Goal: Information Seeking & Learning: Learn about a topic

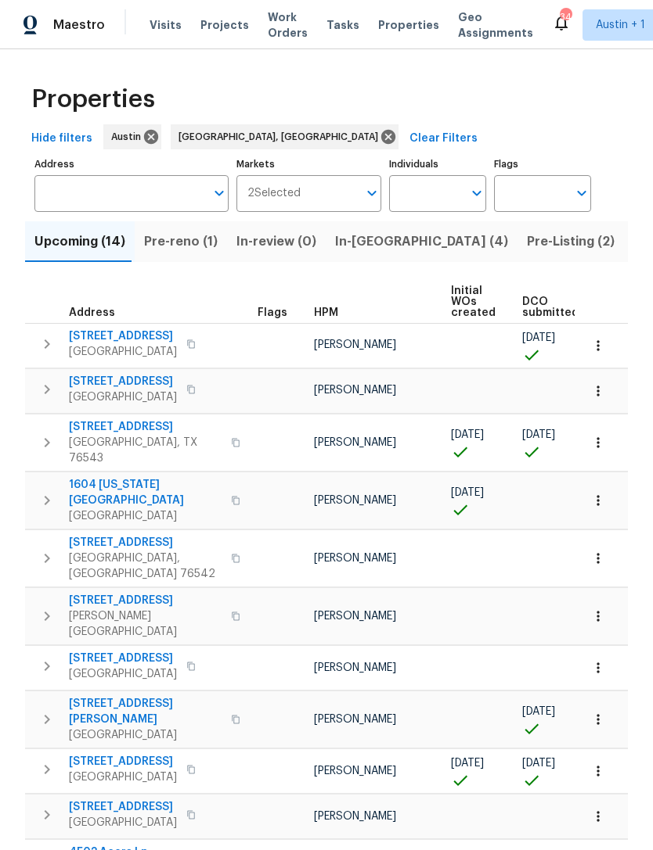
click at [56, 142] on span "Hide filters" at bounding box center [61, 139] width 61 height 20
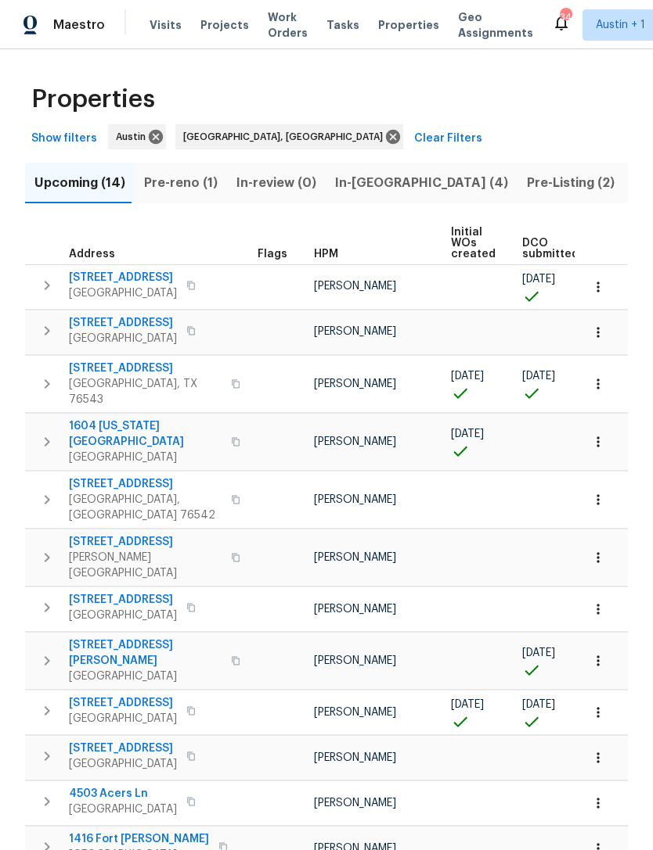
click at [55, 140] on span "Show filters" at bounding box center [64, 139] width 66 height 20
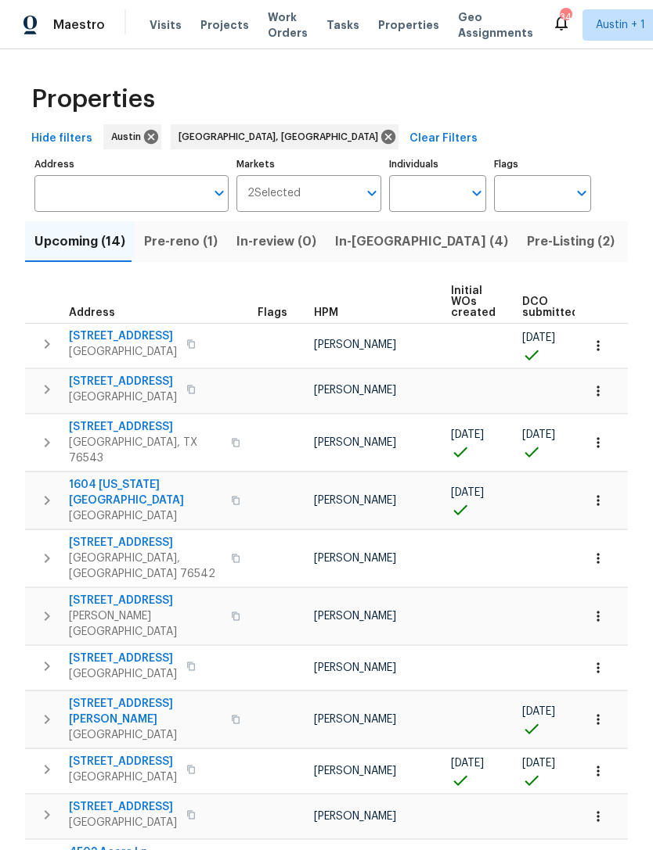
click at [335, 211] on input "Markets" at bounding box center [329, 193] width 58 height 37
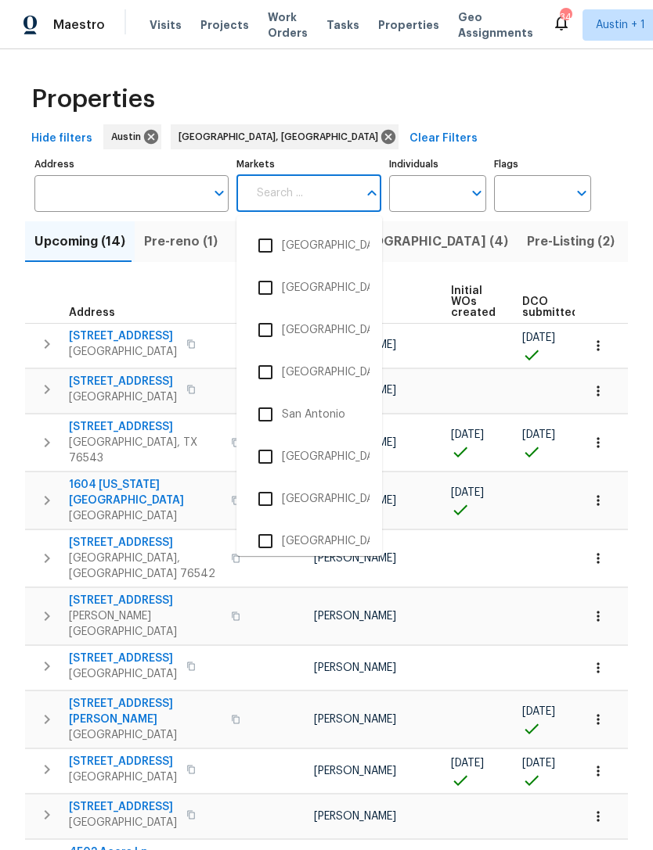
scroll to position [4440, 0]
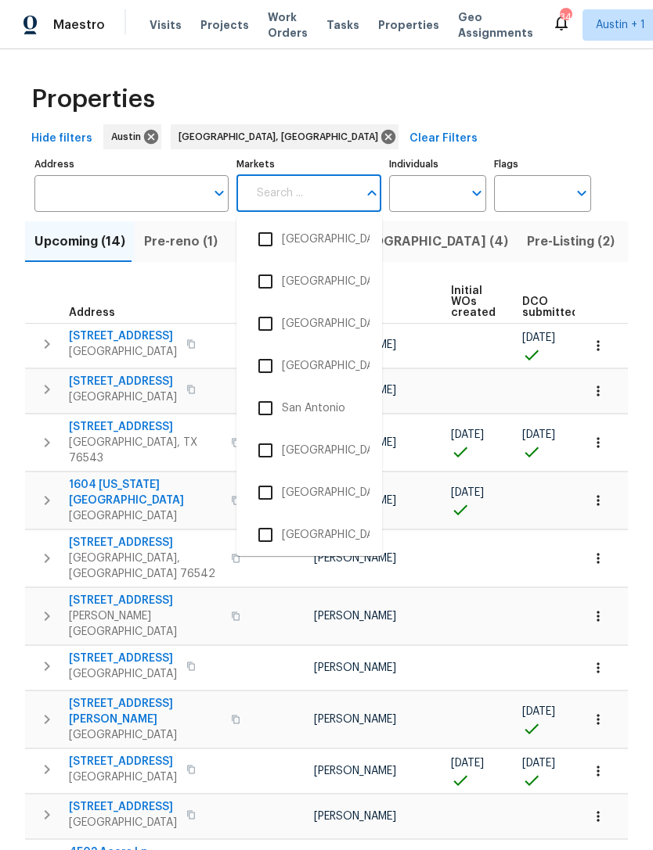
click at [267, 412] on input "checkbox" at bounding box center [265, 408] width 33 height 33
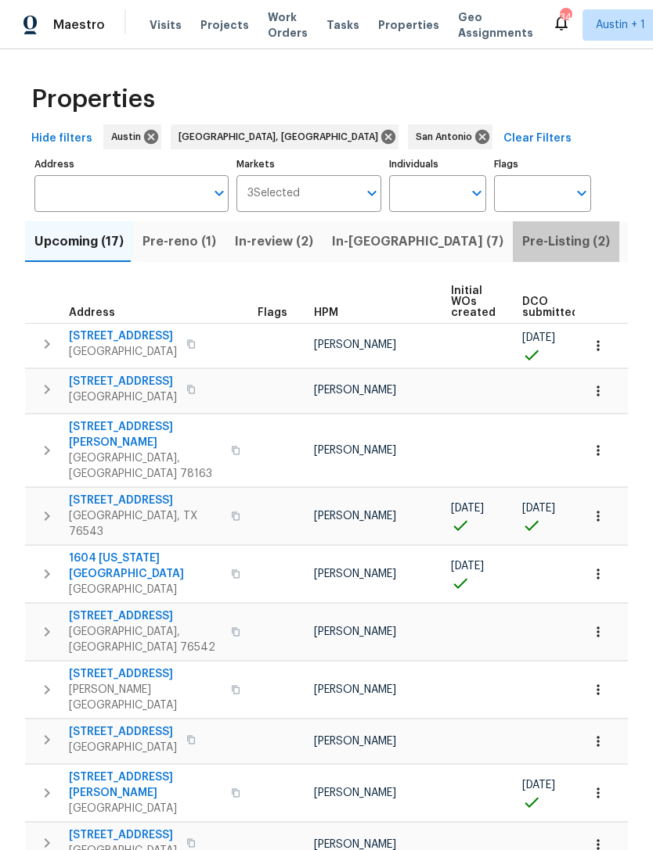
click at [522, 244] on span "Pre-Listing (2)" at bounding box center [566, 242] width 88 height 22
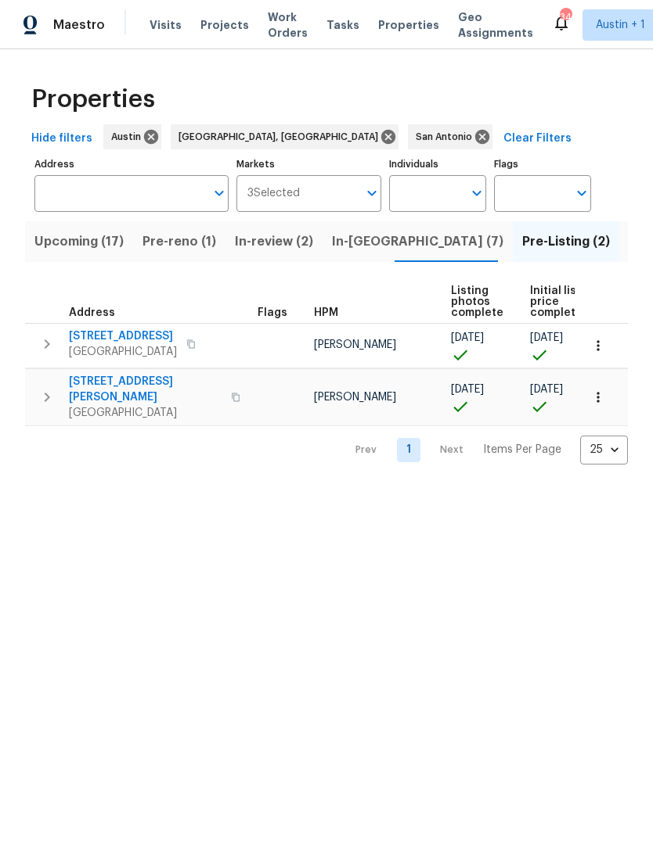
click at [628, 243] on span "Listed (60)" at bounding box center [662, 242] width 69 height 22
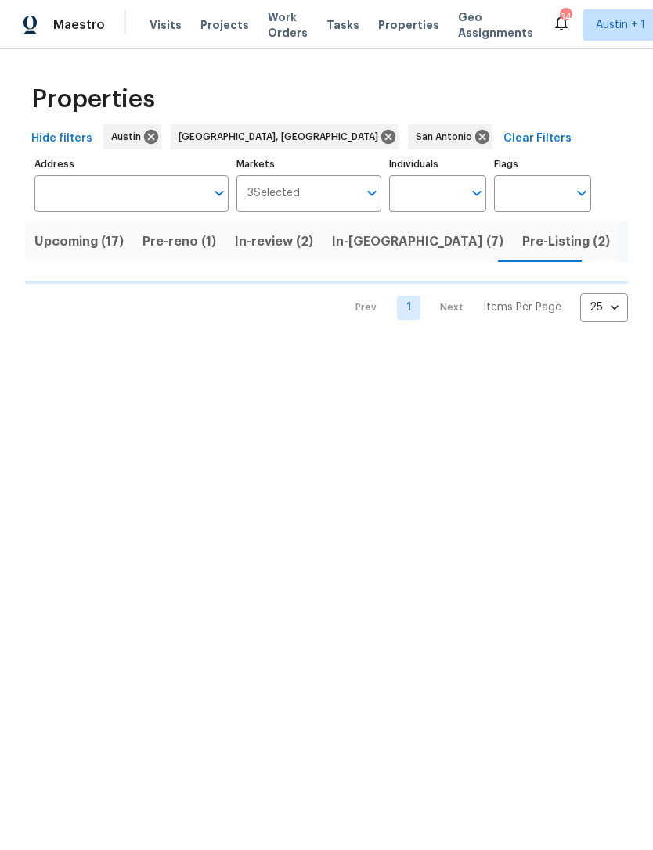
click at [522, 248] on span "Pre-Listing (2)" at bounding box center [566, 242] width 88 height 22
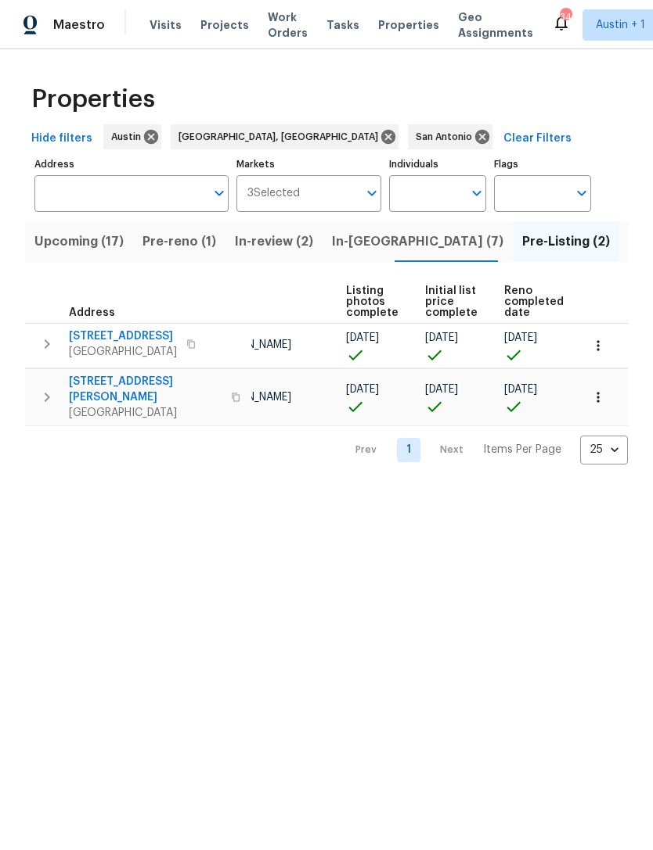
scroll to position [0, 104]
click at [628, 246] on span "Listed (60)" at bounding box center [662, 242] width 69 height 22
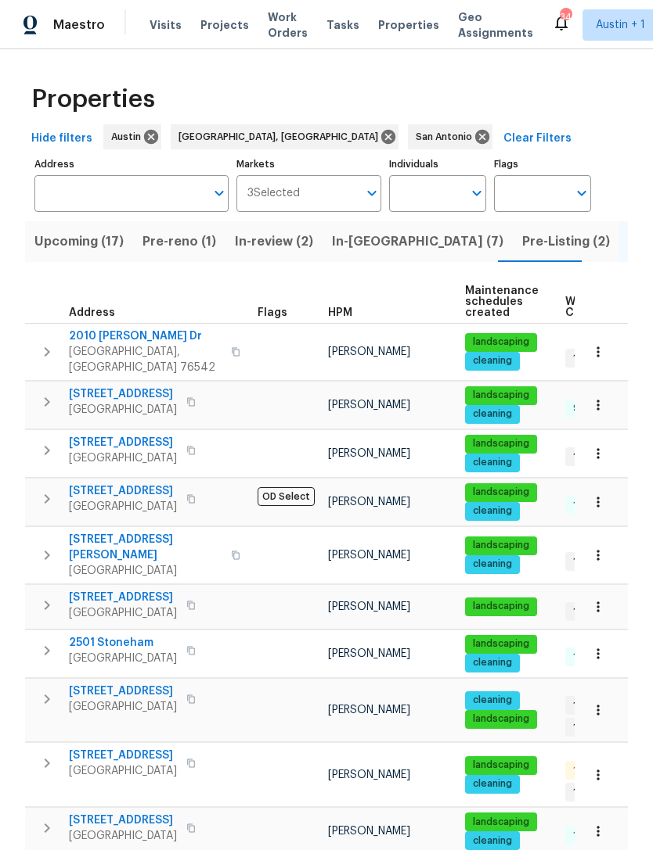
click at [522, 246] on span "Pre-Listing (2)" at bounding box center [566, 242] width 88 height 22
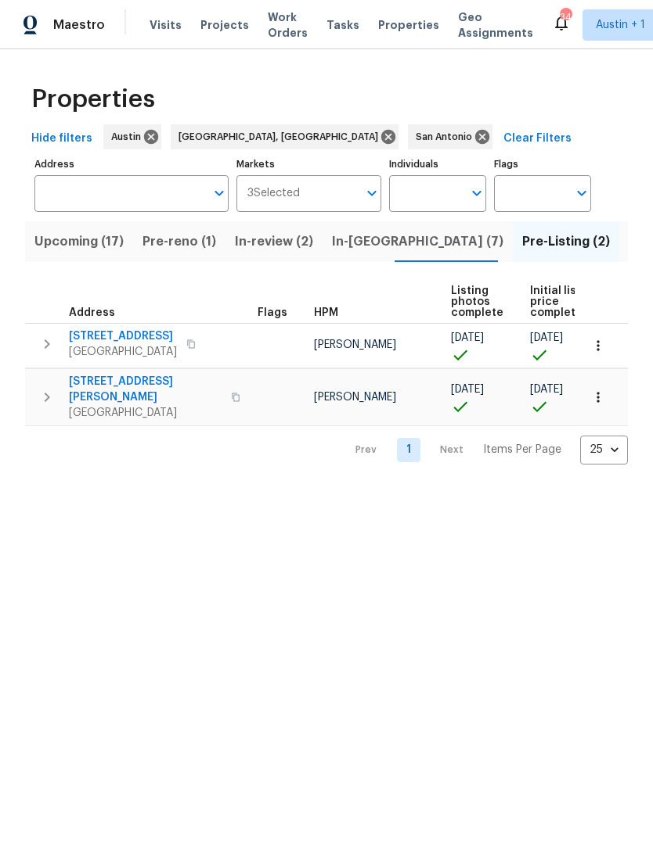
click at [628, 243] on span "Listed (60)" at bounding box center [662, 242] width 69 height 22
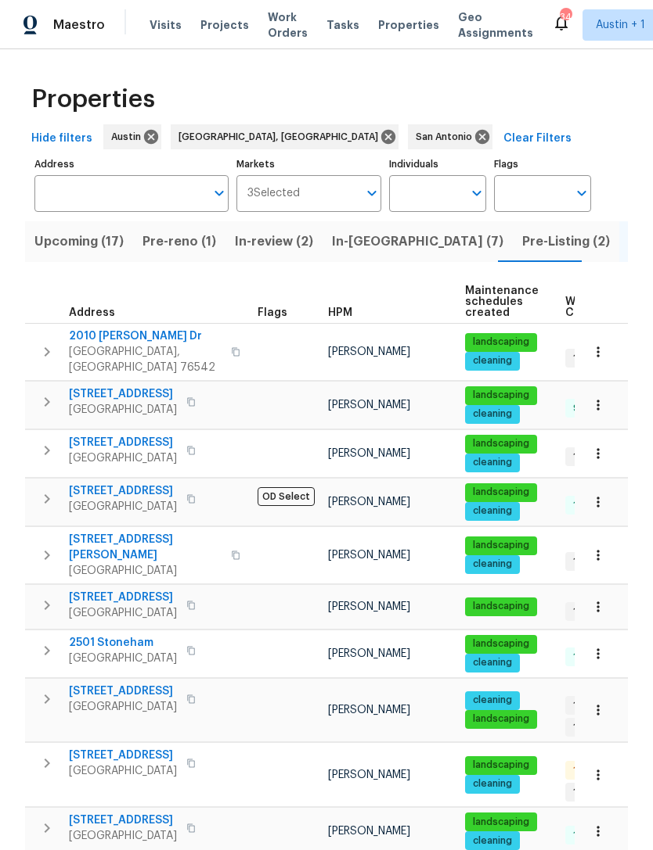
click at [56, 187] on input "Address" at bounding box center [119, 193] width 171 height 37
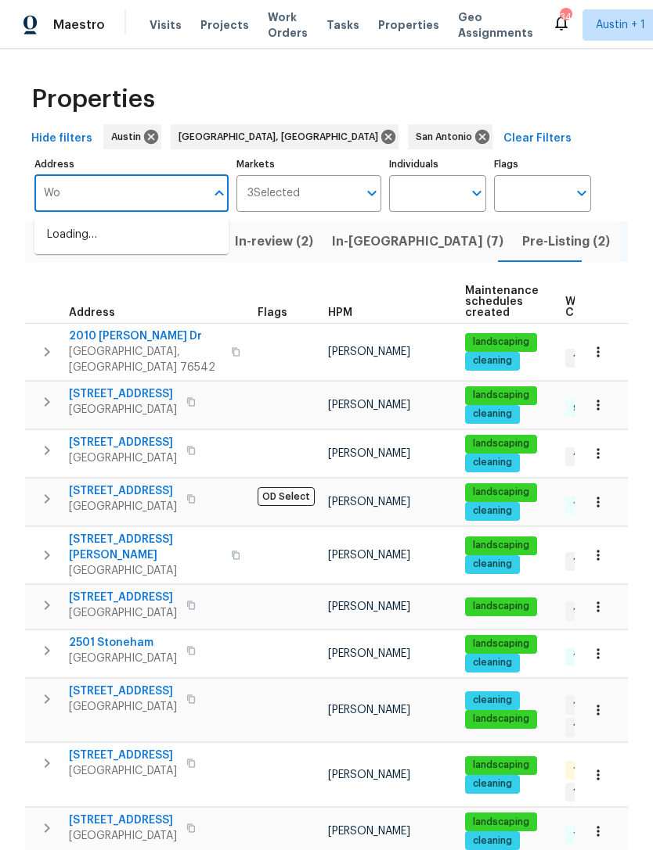
type input "W"
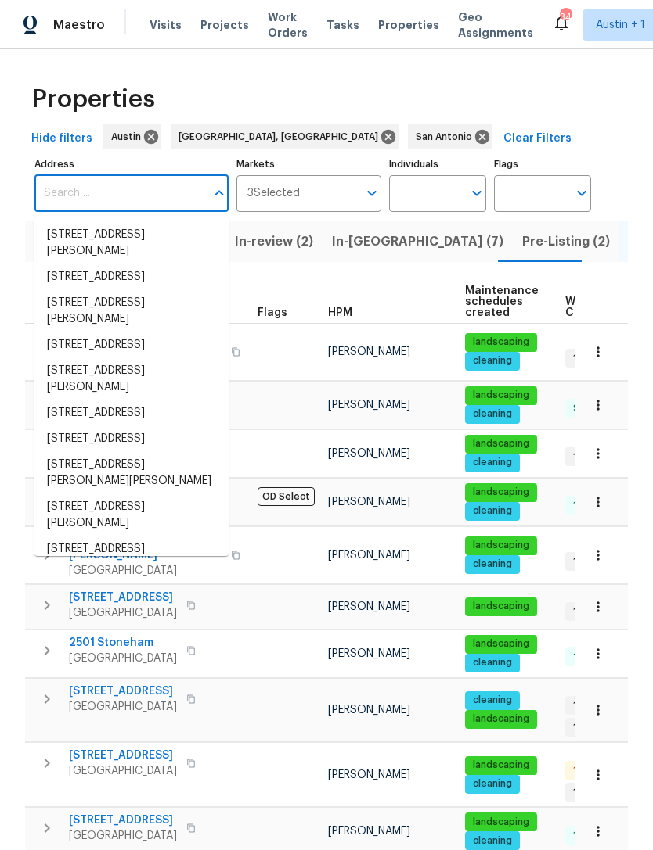
click at [599, 107] on div "Properties" at bounding box center [326, 99] width 602 height 50
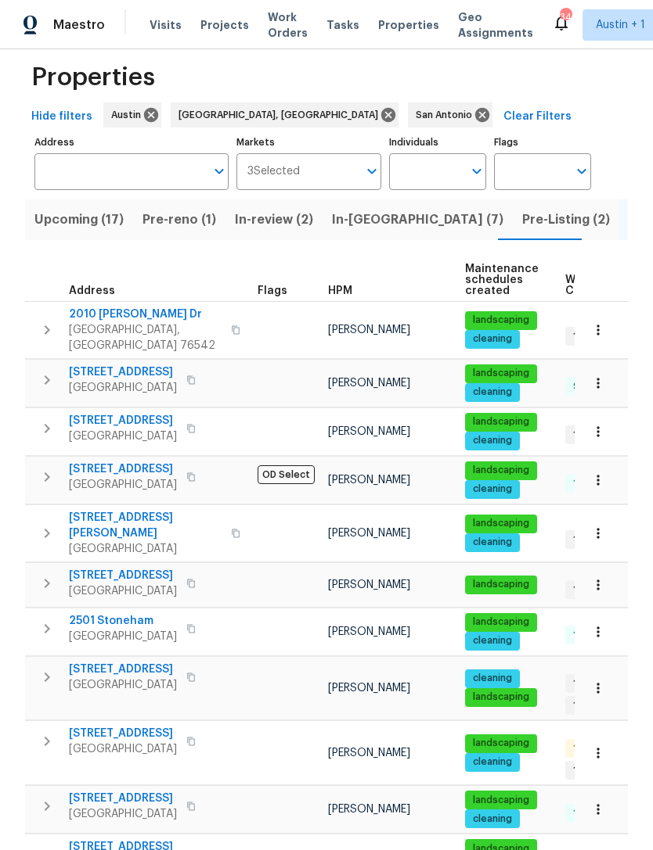
scroll to position [26, 0]
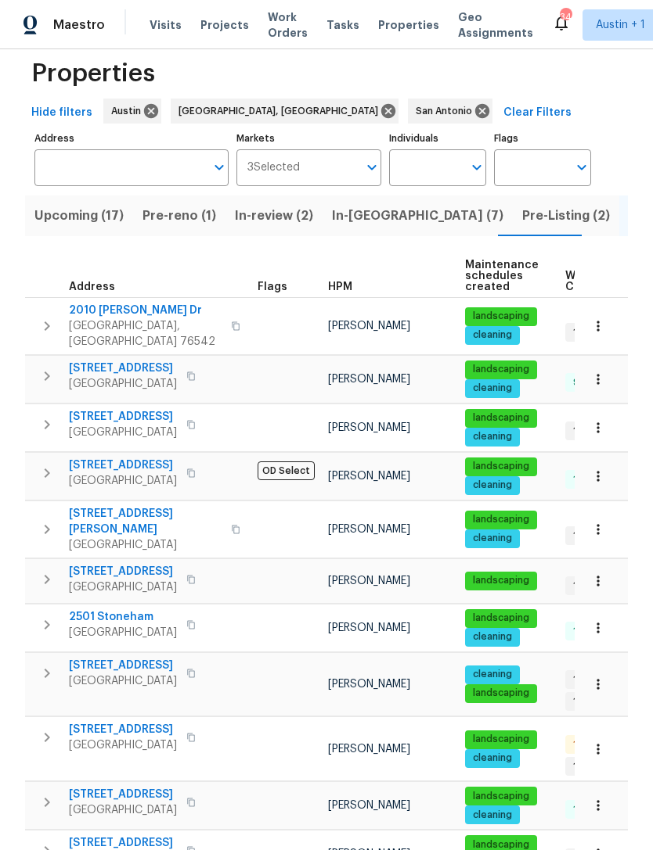
click at [111, 564] on span "23006 Woodlawn Rdg" at bounding box center [123, 572] width 108 height 16
click at [196, 569] on button "button" at bounding box center [191, 580] width 19 height 22
click at [196, 575] on icon "button" at bounding box center [190, 579] width 9 height 9
click at [117, 564] on span "23006 Woodlawn Rdg" at bounding box center [123, 572] width 108 height 16
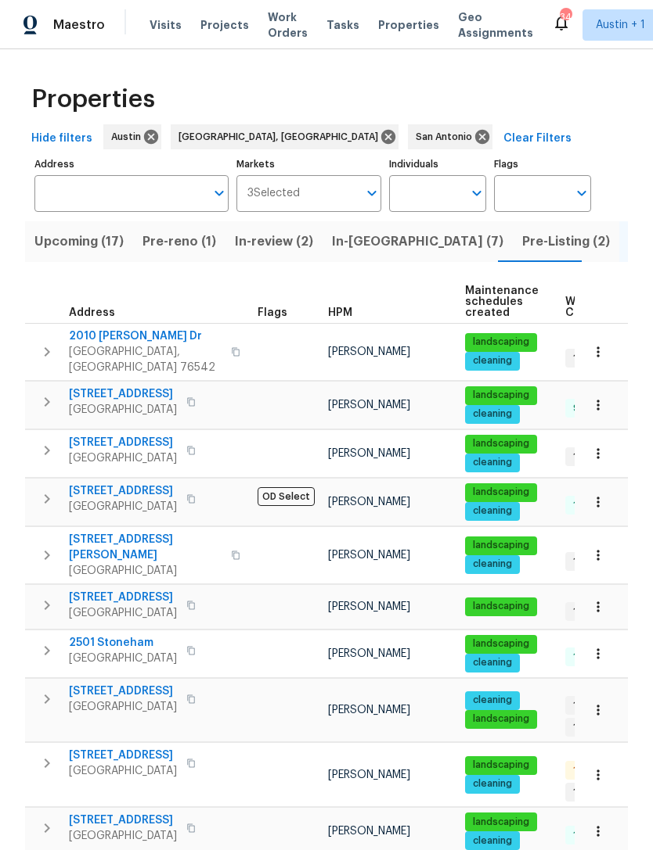
scroll to position [0, 0]
click at [62, 258] on button "Upcoming (17)" at bounding box center [79, 241] width 108 height 41
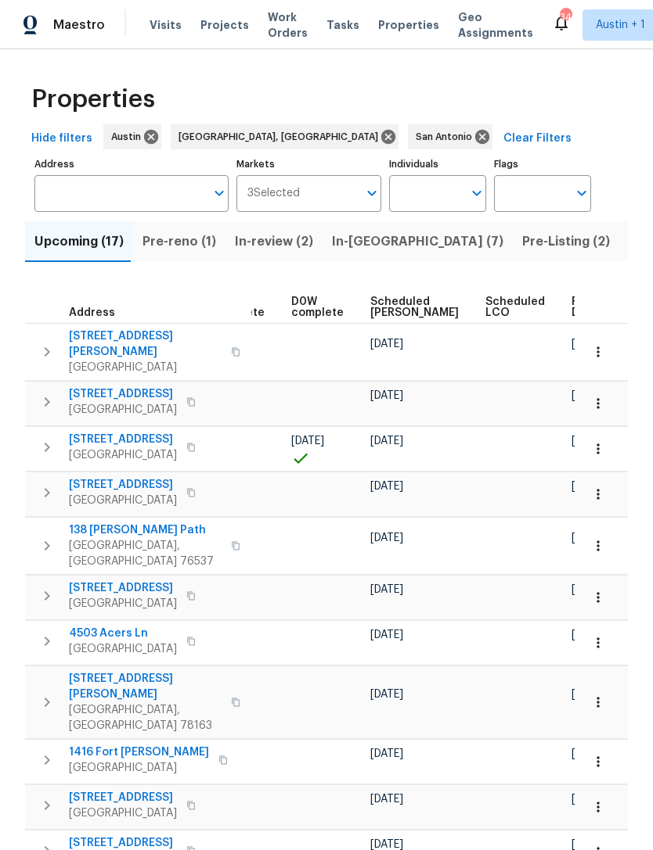
scroll to position [0, 392]
click at [382, 308] on span "Scheduled COE" at bounding box center [415, 308] width 88 height 22
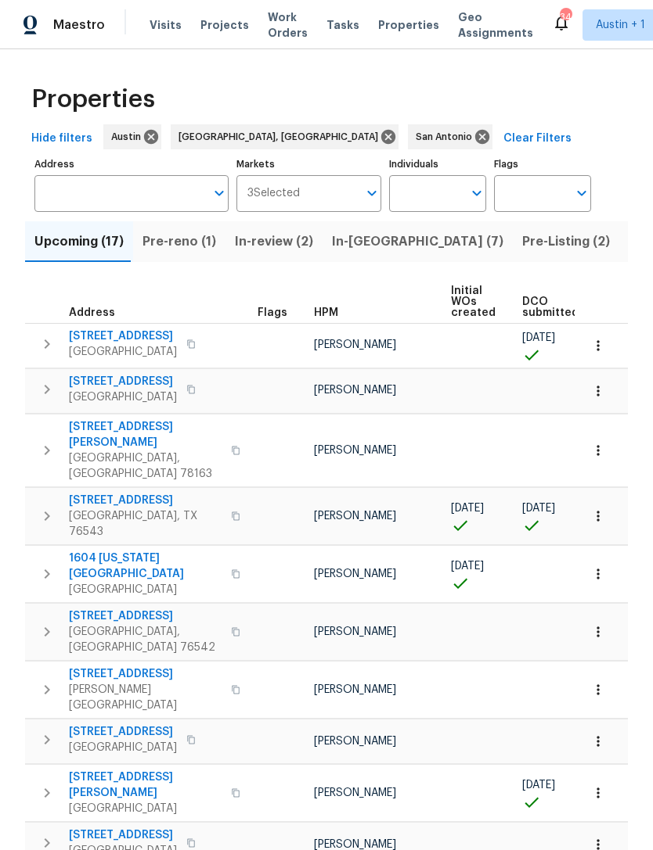
click at [97, 433] on span "335 Berry Oaks Dr" at bounding box center [145, 434] width 153 height 31
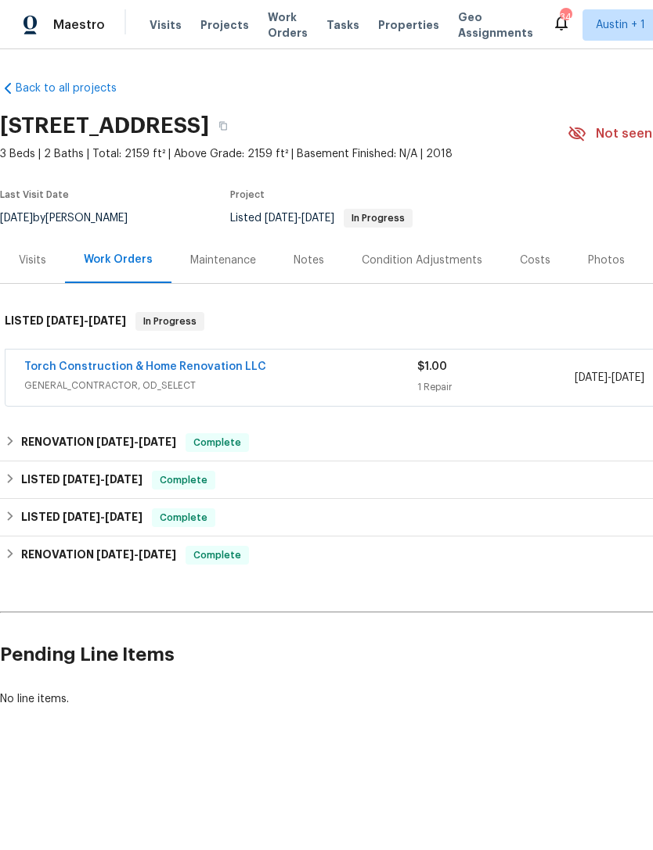
click at [103, 365] on link "Torch Construction & Home Renovation LLC" at bounding box center [145, 366] width 242 height 11
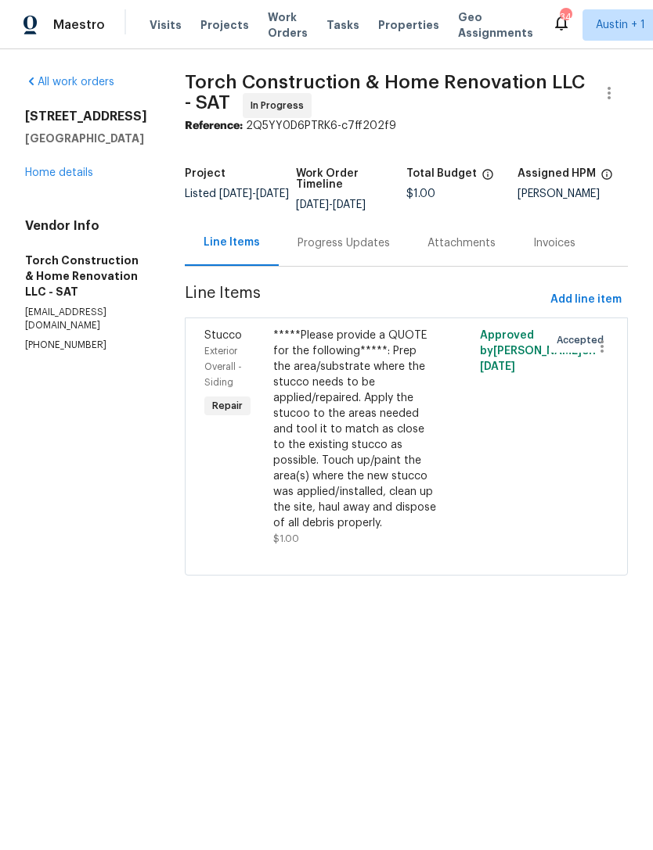
click at [380, 251] on div "Progress Updates" at bounding box center [343, 244] width 92 height 16
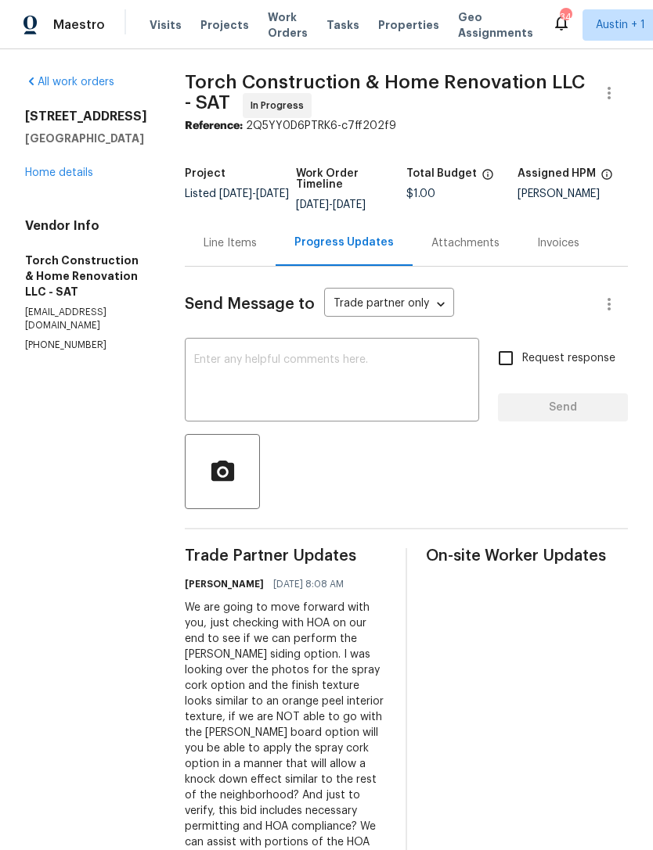
click at [48, 170] on link "Home details" at bounding box center [59, 172] width 68 height 11
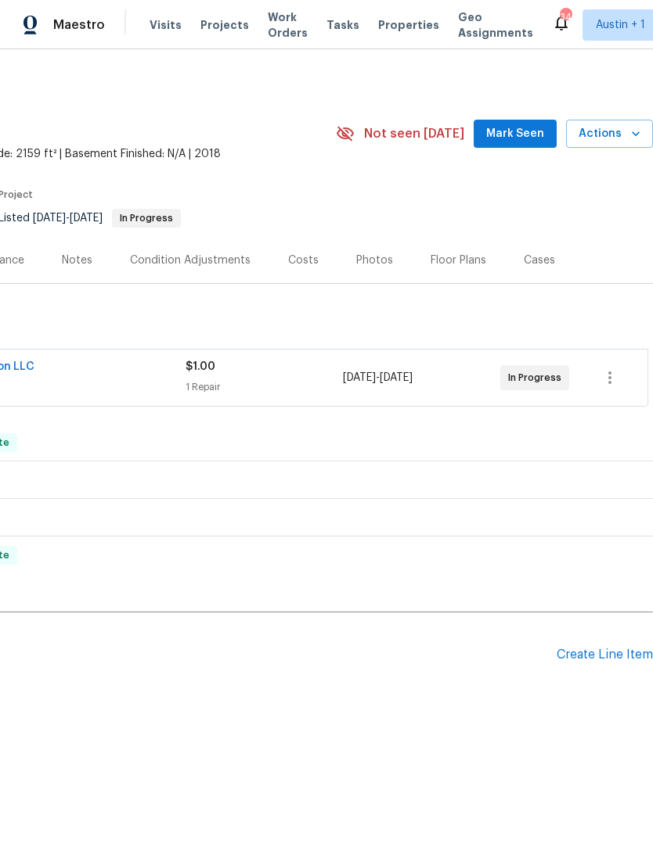
scroll to position [0, 232]
click at [516, 140] on span "Mark Seen" at bounding box center [515, 134] width 58 height 20
click at [510, 136] on span "Seen [DATE]" at bounding box center [518, 134] width 75 height 16
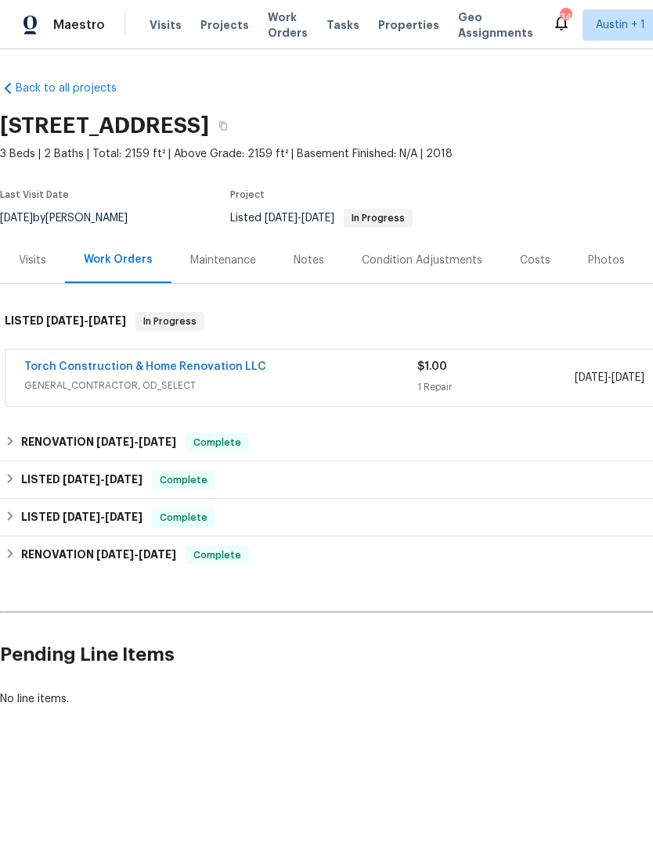
scroll to position [0, 0]
click at [13, 439] on icon at bounding box center [10, 441] width 11 height 11
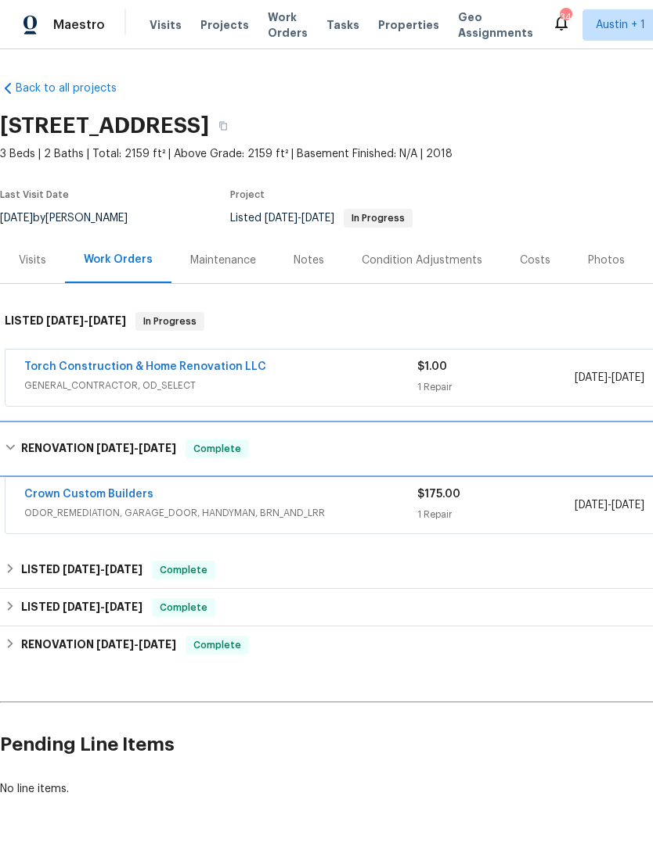
click at [10, 441] on div "RENOVATION 9/10/25 - 9/17/25 Complete" at bounding box center [442, 449] width 875 height 19
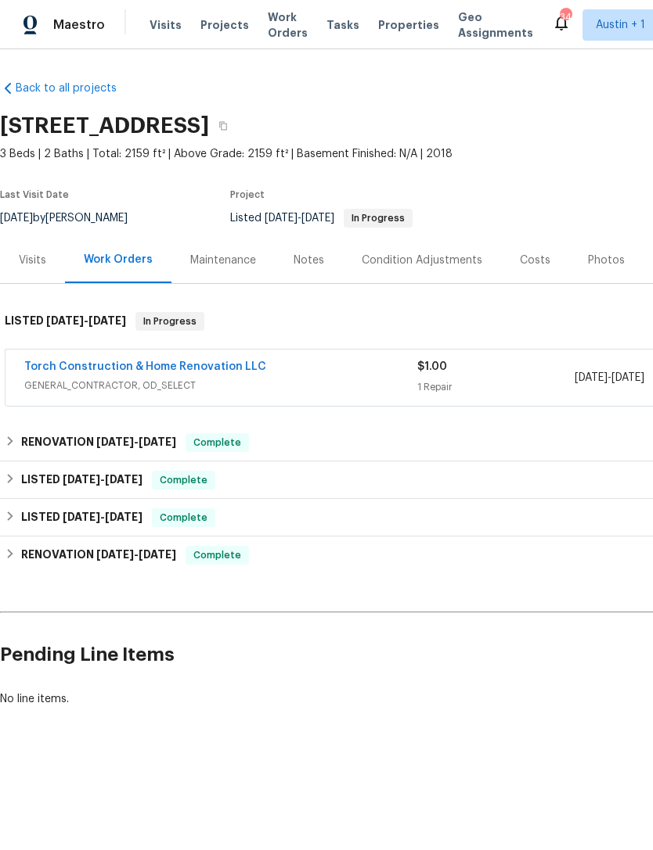
click at [15, 246] on div "Visits" at bounding box center [32, 260] width 65 height 46
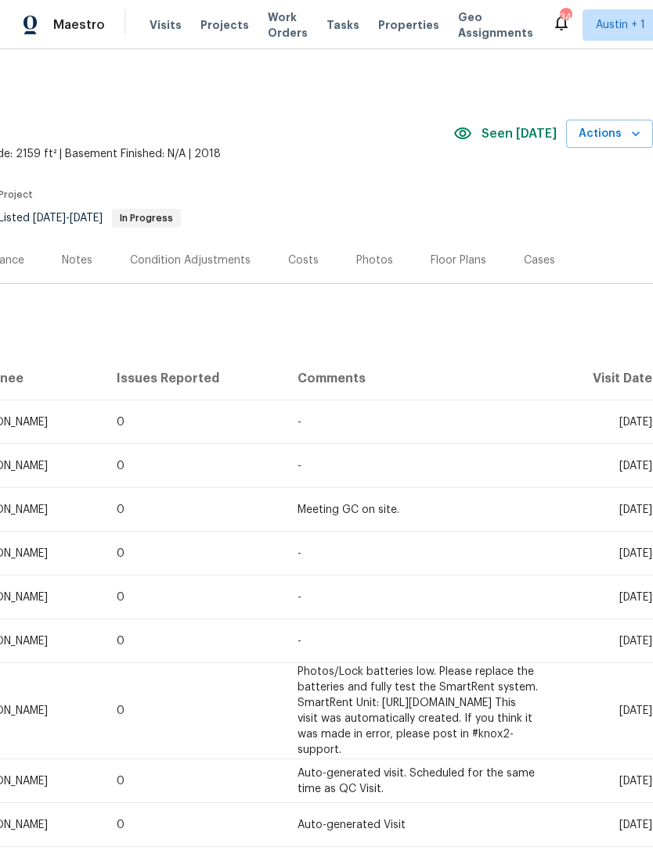
scroll to position [0, 232]
click at [523, 148] on div "23006 Woodlawn Rdg, San Antonio, TX 78259 3 Beds | 2 Baths | Total: 2159 ft² | …" at bounding box center [210, 134] width 884 height 56
click at [529, 133] on span "Seen [DATE]" at bounding box center [518, 134] width 75 height 16
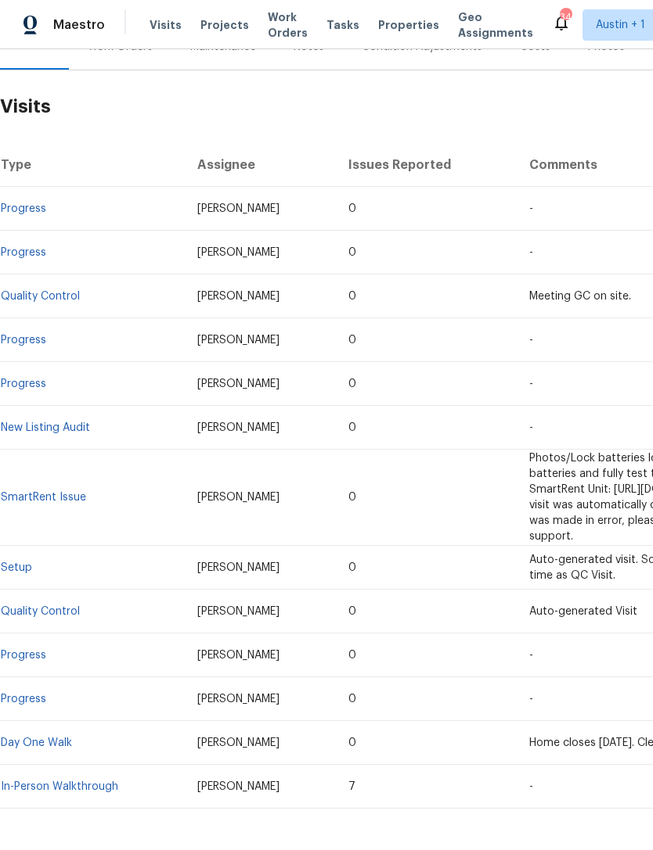
scroll to position [213, 0]
click at [386, 25] on span "Properties" at bounding box center [408, 25] width 61 height 16
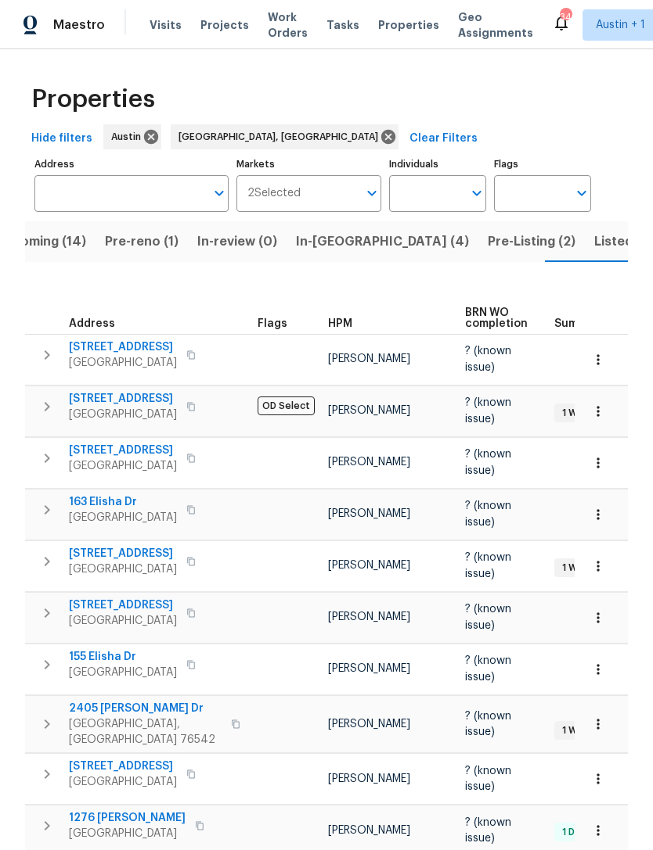
click at [594, 250] on span "Listed (39)" at bounding box center [627, 242] width 67 height 22
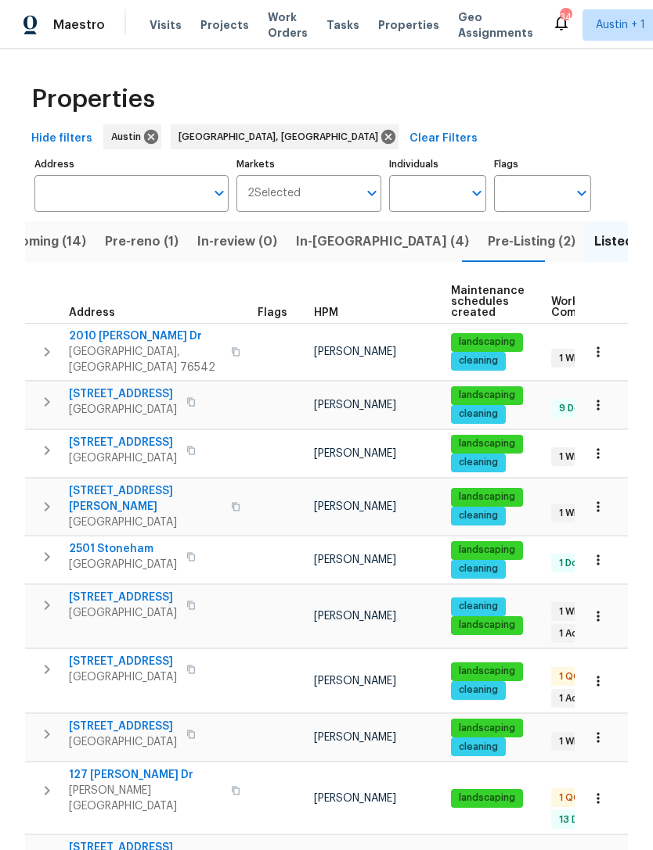
click at [117, 240] on span "Pre-reno (1)" at bounding box center [142, 242] width 74 height 22
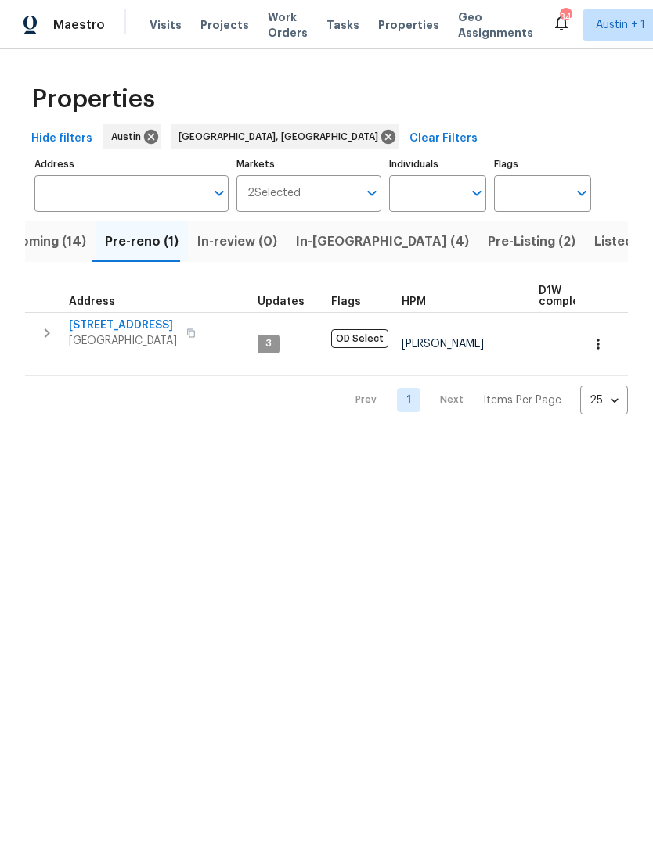
click at [41, 238] on span "Upcoming (14)" at bounding box center [40, 242] width 91 height 22
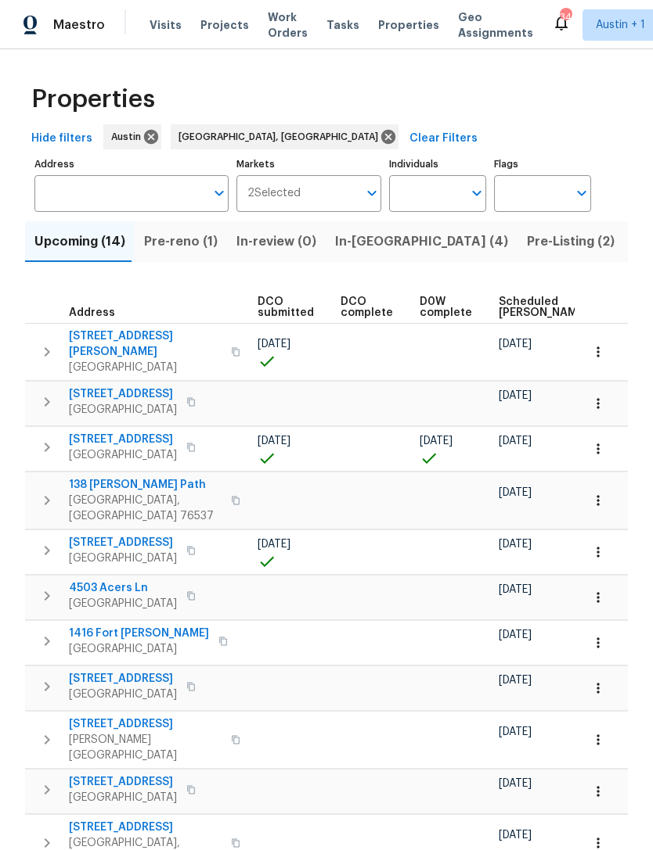
scroll to position [0, 352]
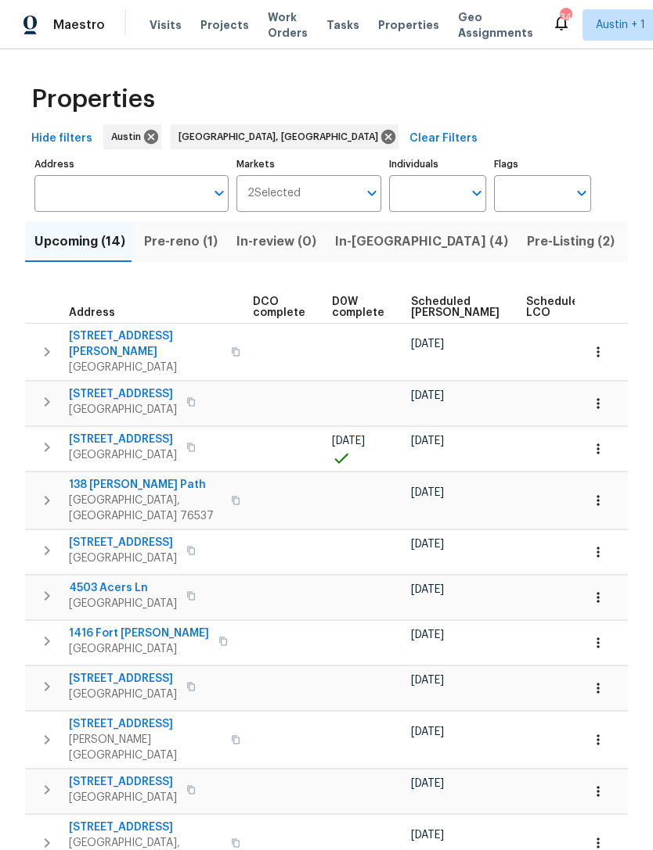
click at [419, 307] on span "Scheduled COE" at bounding box center [455, 308] width 88 height 22
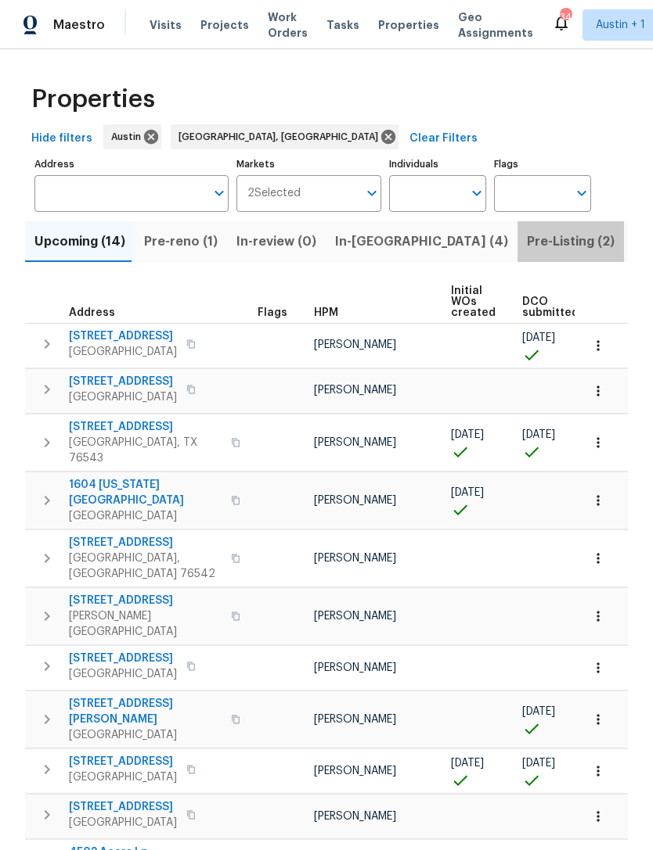
click at [527, 243] on span "Pre-Listing (2)" at bounding box center [571, 242] width 88 height 22
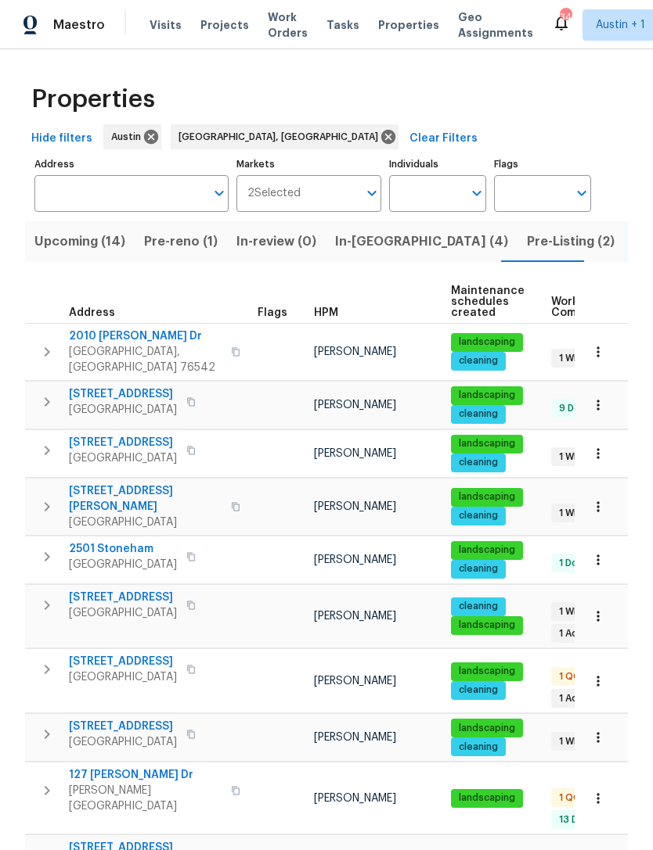
click at [54, 233] on span "Upcoming (14)" at bounding box center [79, 242] width 91 height 22
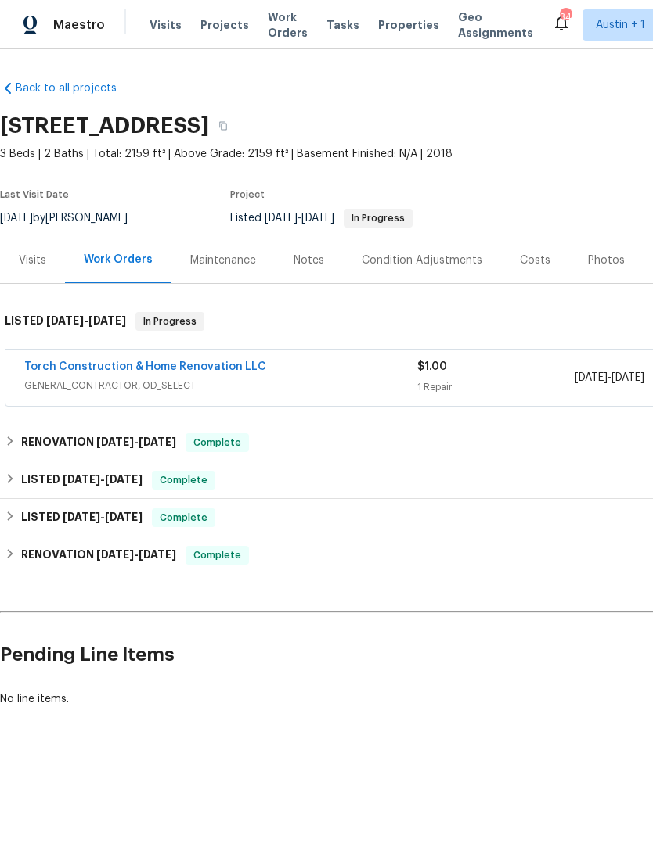
click at [301, 262] on div "Notes" at bounding box center [308, 261] width 31 height 16
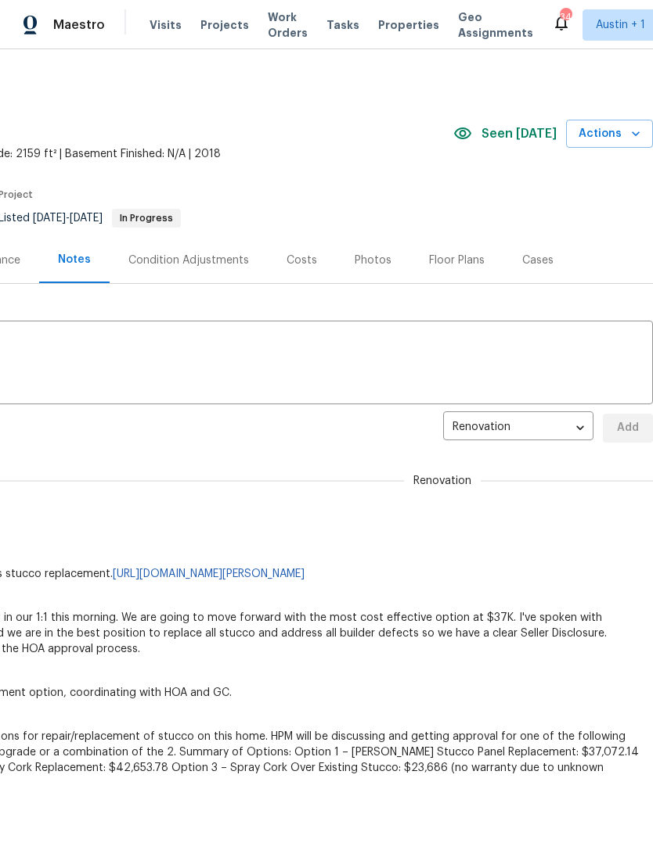
scroll to position [0, 232]
click at [304, 574] on link "[URL][DOMAIN_NAME][PERSON_NAME]" at bounding box center [209, 574] width 192 height 11
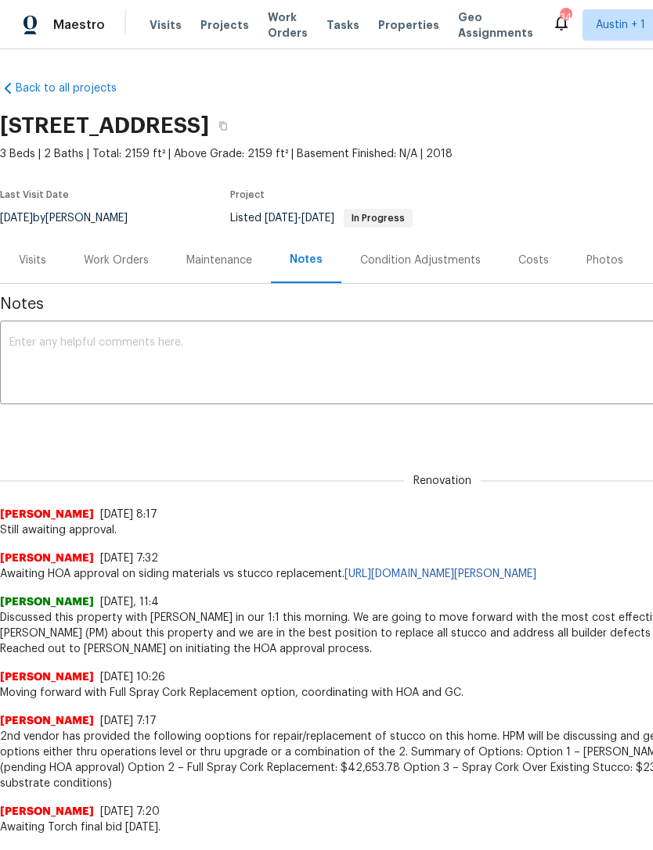
scroll to position [0, 0]
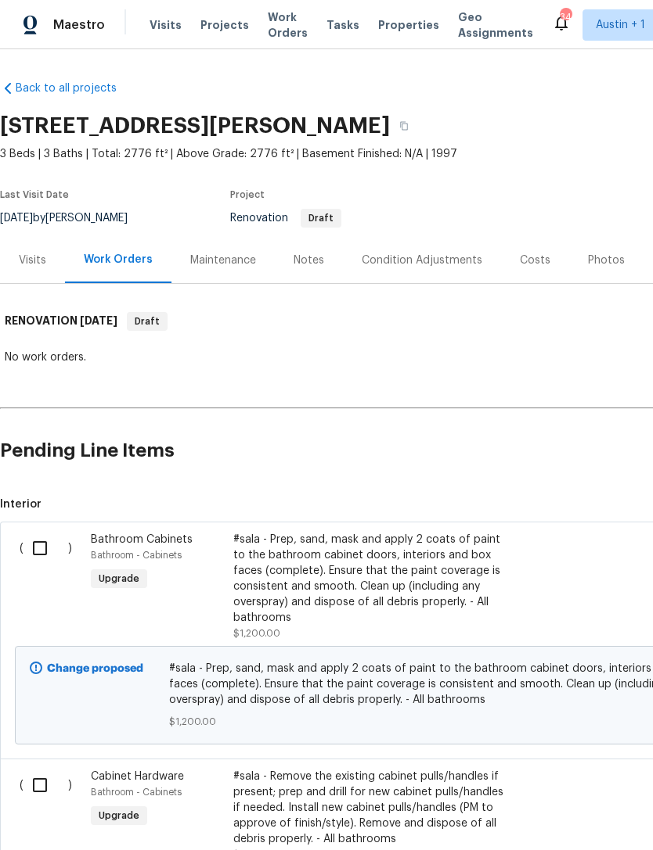
click at [29, 268] on div "Visits" at bounding box center [32, 261] width 27 height 16
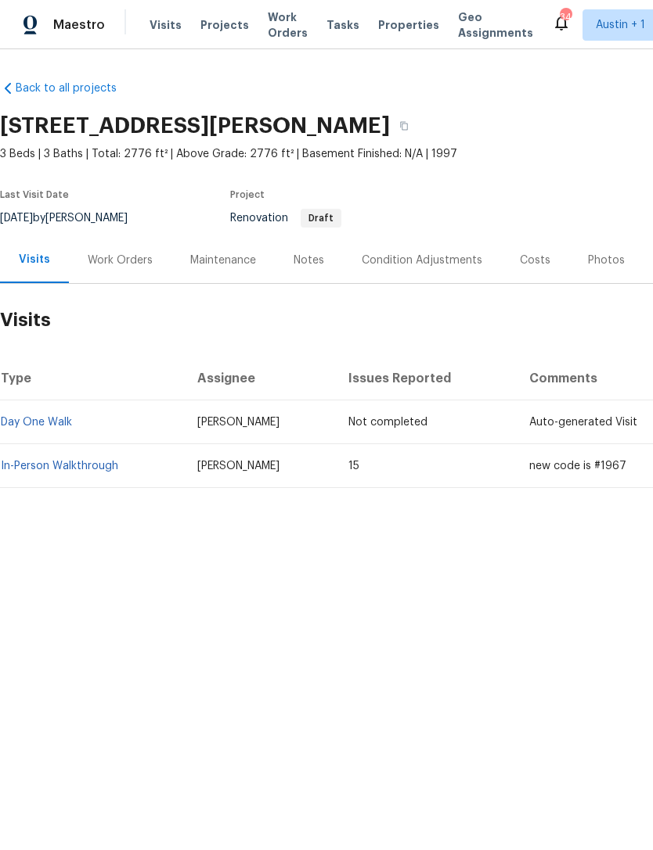
click at [249, 272] on div "Maintenance" at bounding box center [222, 260] width 103 height 46
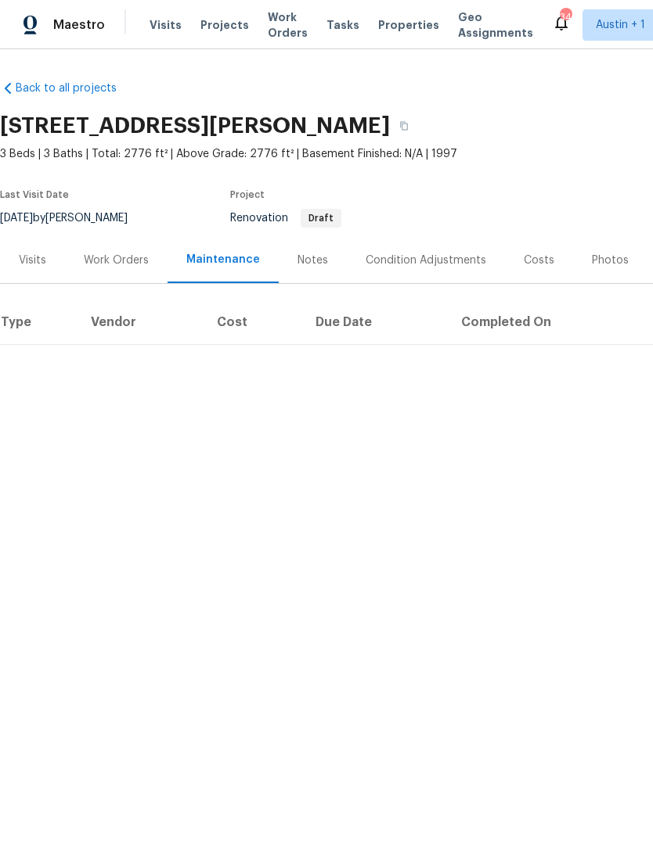
click at [95, 256] on div "Work Orders" at bounding box center [116, 261] width 65 height 16
